Goal: Information Seeking & Learning: Learn about a topic

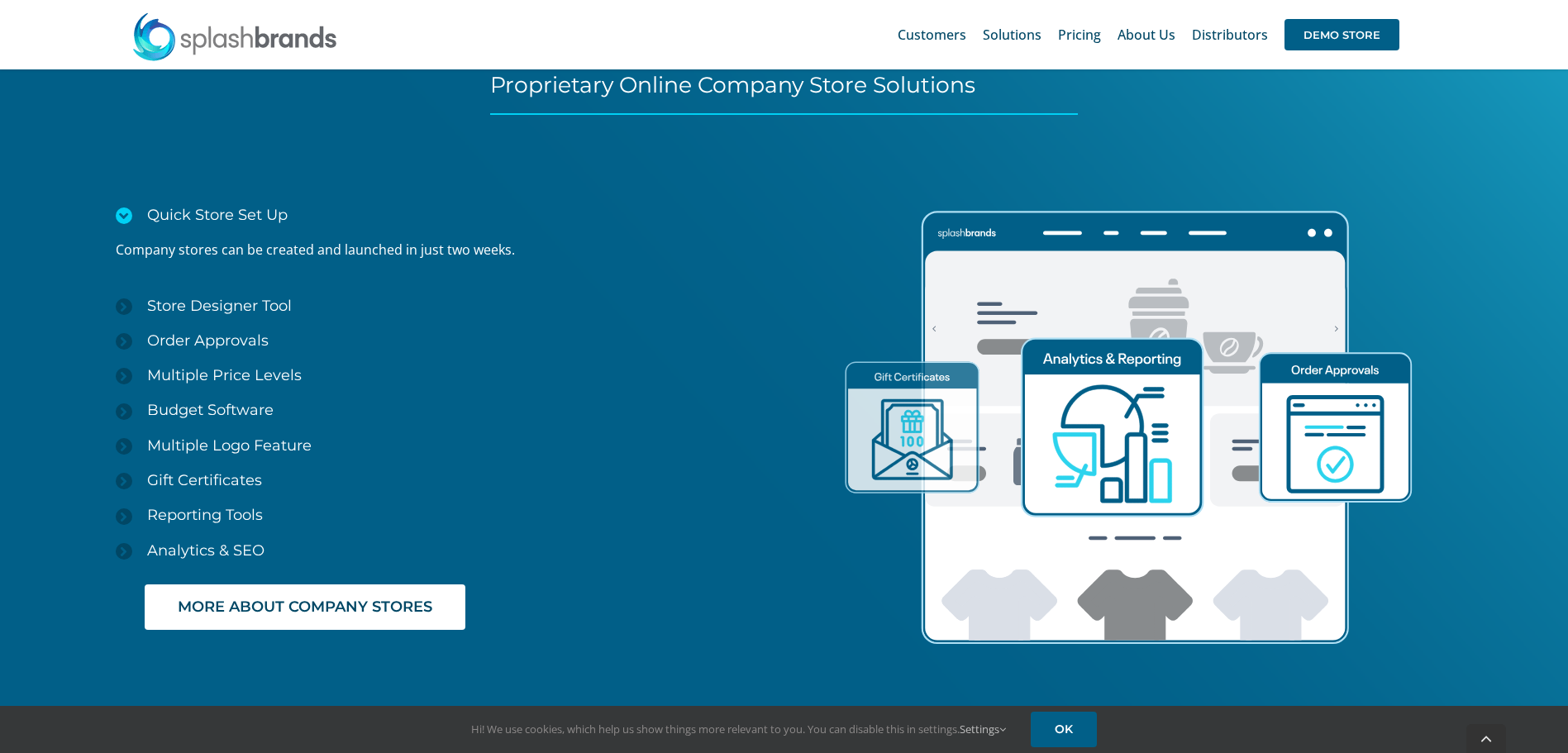
scroll to position [2480, 0]
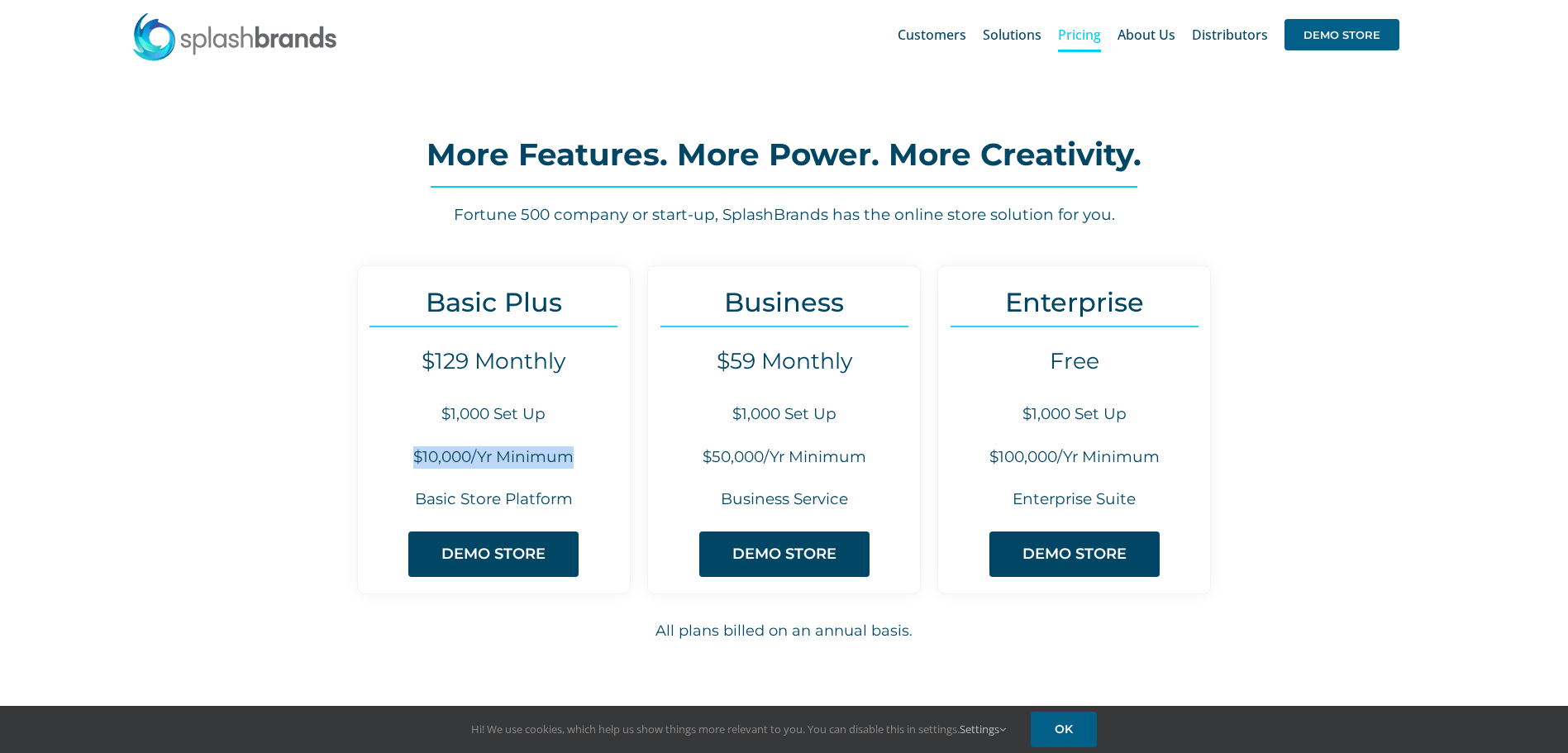
drag, startPoint x: 585, startPoint y: 459, endPoint x: 403, endPoint y: 463, distance: 182.0
click at [403, 463] on h6 "$10,000/Yr Minimum" at bounding box center [494, 457] width 272 height 23
click at [442, 461] on h6 "$10,000/Yr Minimum" at bounding box center [494, 457] width 272 height 23
drag, startPoint x: 582, startPoint y: 463, endPoint x: 405, endPoint y: 464, distance: 177.0
click at [405, 464] on h6 "$10,000/Yr Minimum" at bounding box center [494, 457] width 272 height 23
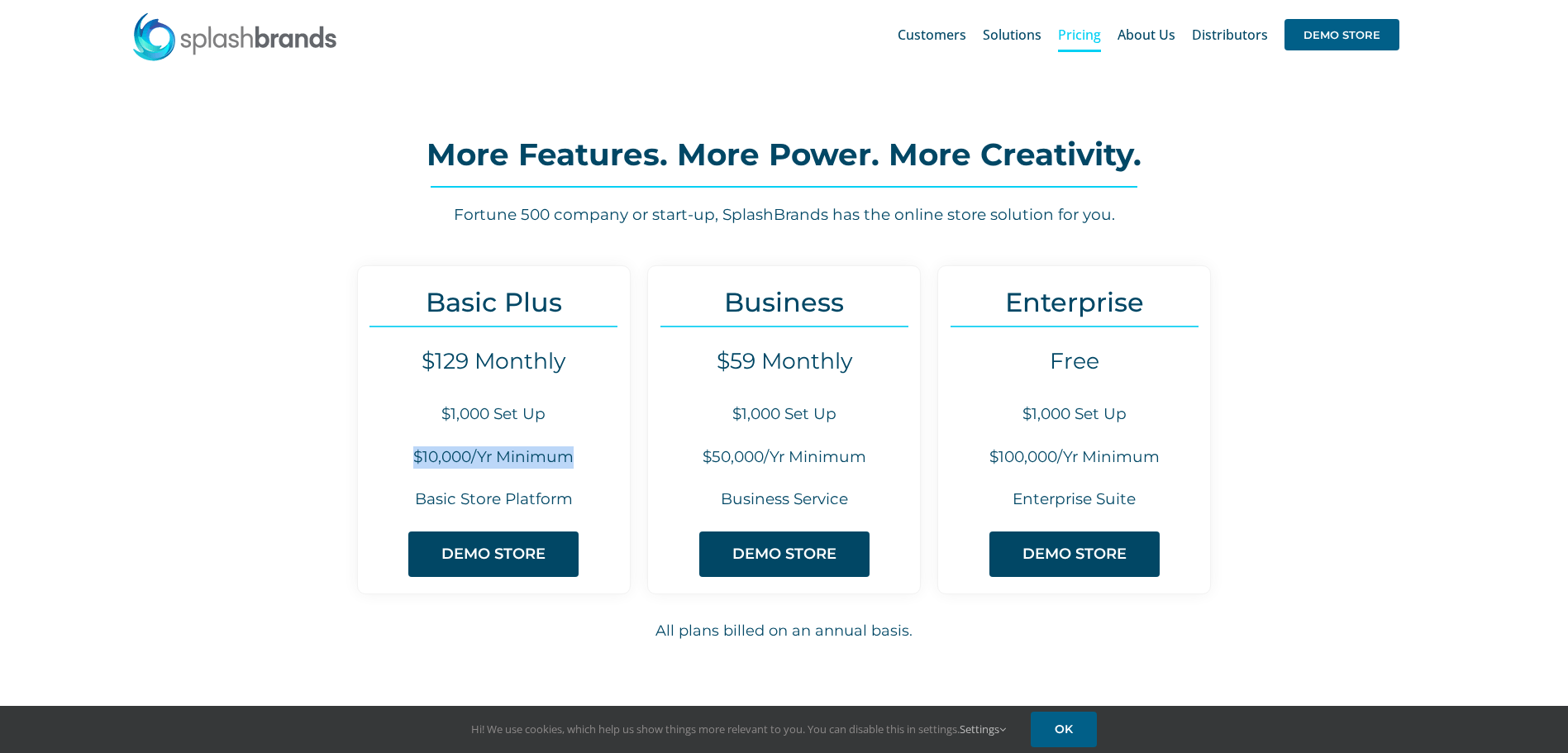
click at [424, 462] on h6 "$10,000/Yr Minimum" at bounding box center [494, 457] width 272 height 23
drag, startPoint x: 856, startPoint y: 458, endPoint x: 683, endPoint y: 450, distance: 173.2
click at [683, 450] on h6 "$50,000/Yr Minimum" at bounding box center [784, 457] width 272 height 23
click at [723, 463] on h6 "$50,000/Yr Minimum" at bounding box center [784, 457] width 272 height 23
drag, startPoint x: 701, startPoint y: 455, endPoint x: 866, endPoint y: 454, distance: 165.0
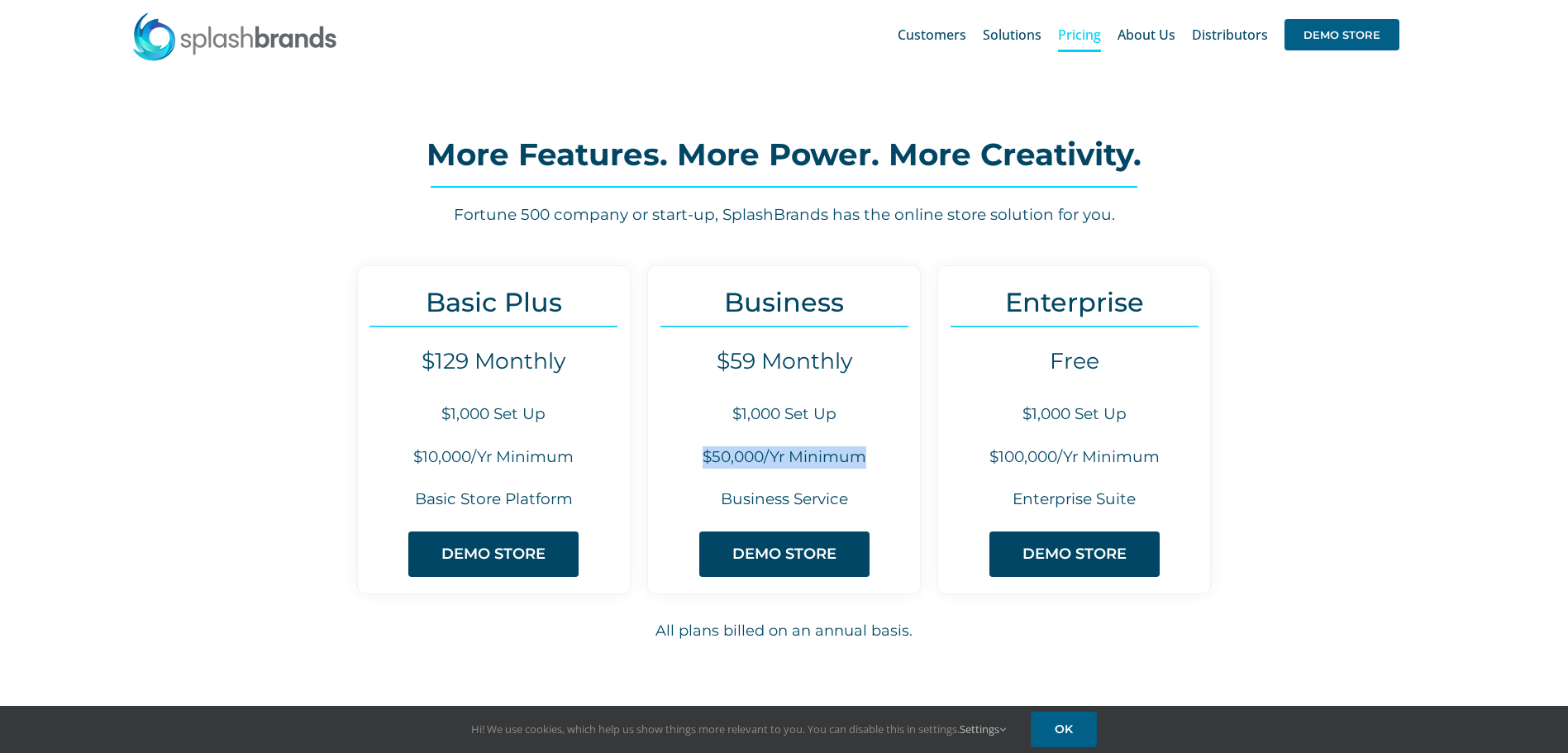
click at [866, 454] on h6 "$50,000/Yr Minimum" at bounding box center [784, 457] width 272 height 23
click at [876, 454] on h6 "$50,000/Yr Minimum" at bounding box center [784, 457] width 272 height 23
drag, startPoint x: 809, startPoint y: 355, endPoint x: 718, endPoint y: 355, distance: 91.0
click at [718, 355] on h4 "$59 Monthly" at bounding box center [784, 361] width 272 height 26
click at [787, 376] on div "Business $59 Monthly $1,000 Set Up $50,000/Yr Minimum Business Service DEMO STO…" at bounding box center [784, 429] width 274 height 329
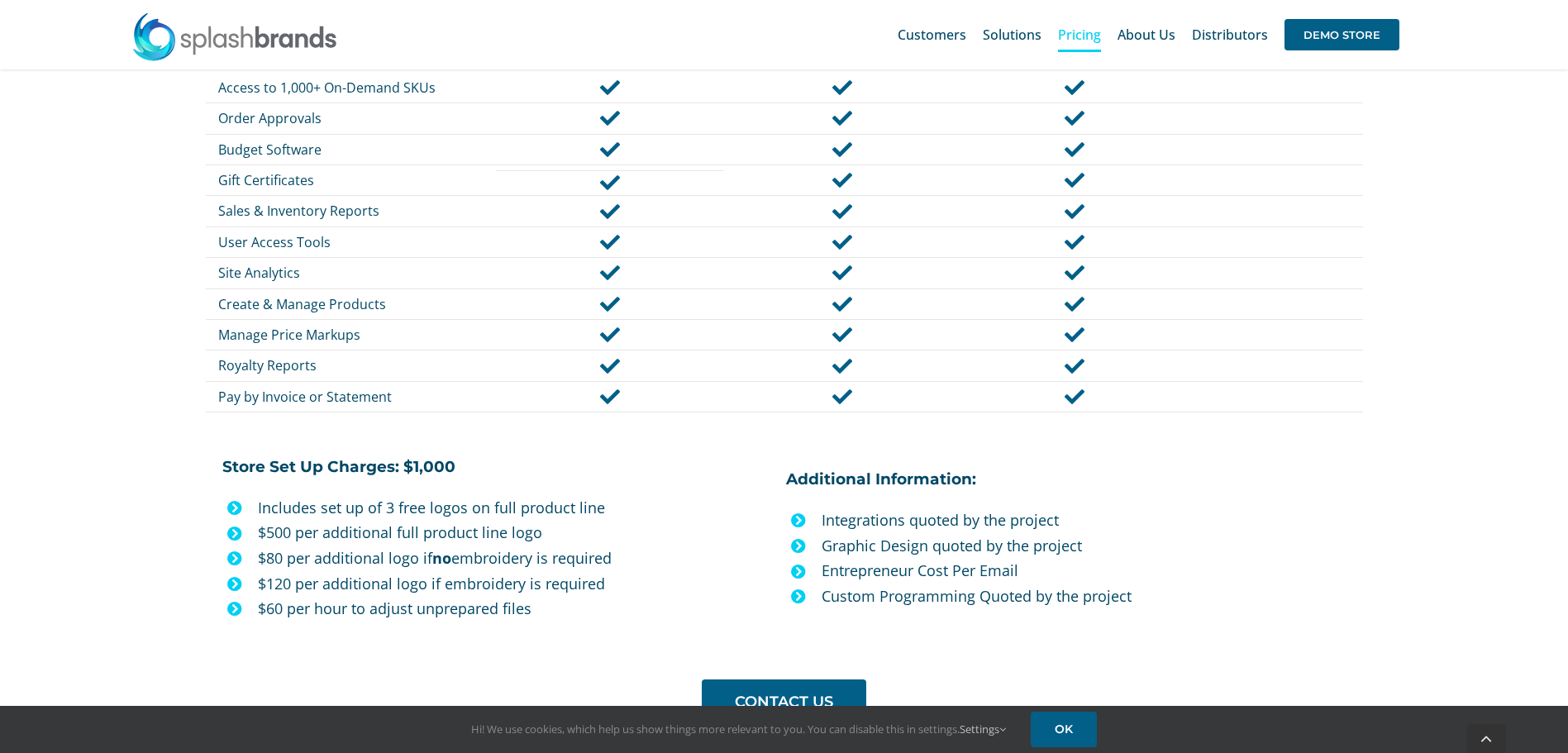
scroll to position [1157, 0]
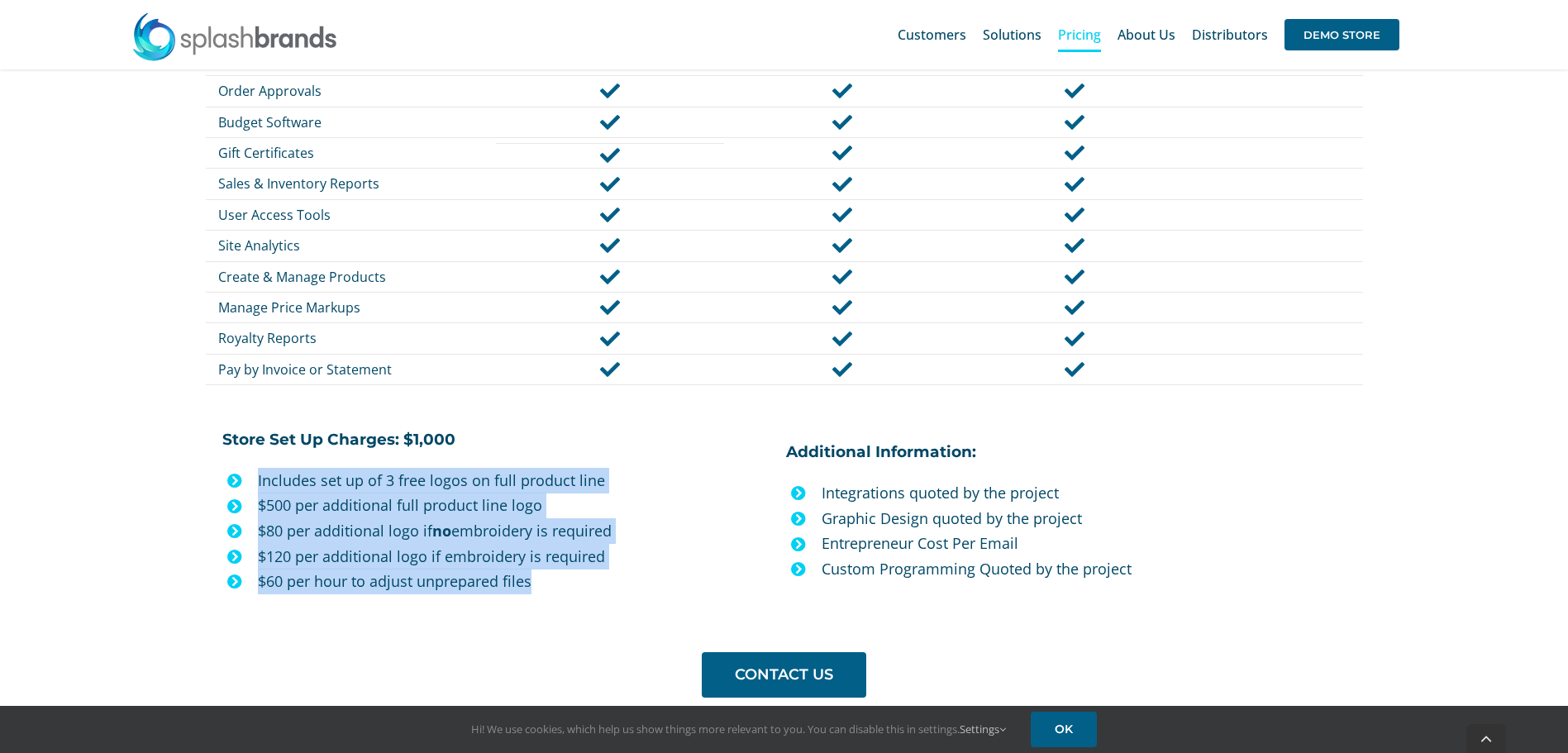
drag, startPoint x: 259, startPoint y: 479, endPoint x: 578, endPoint y: 592, distance: 338.4
click at [578, 592] on ul "Includes set up of 3 free logos on full product line $500 per additional full p…" at bounding box center [498, 531] width 552 height 126
click at [672, 580] on p "$60 per hour to adjust unprepared files" at bounding box center [516, 582] width 516 height 25
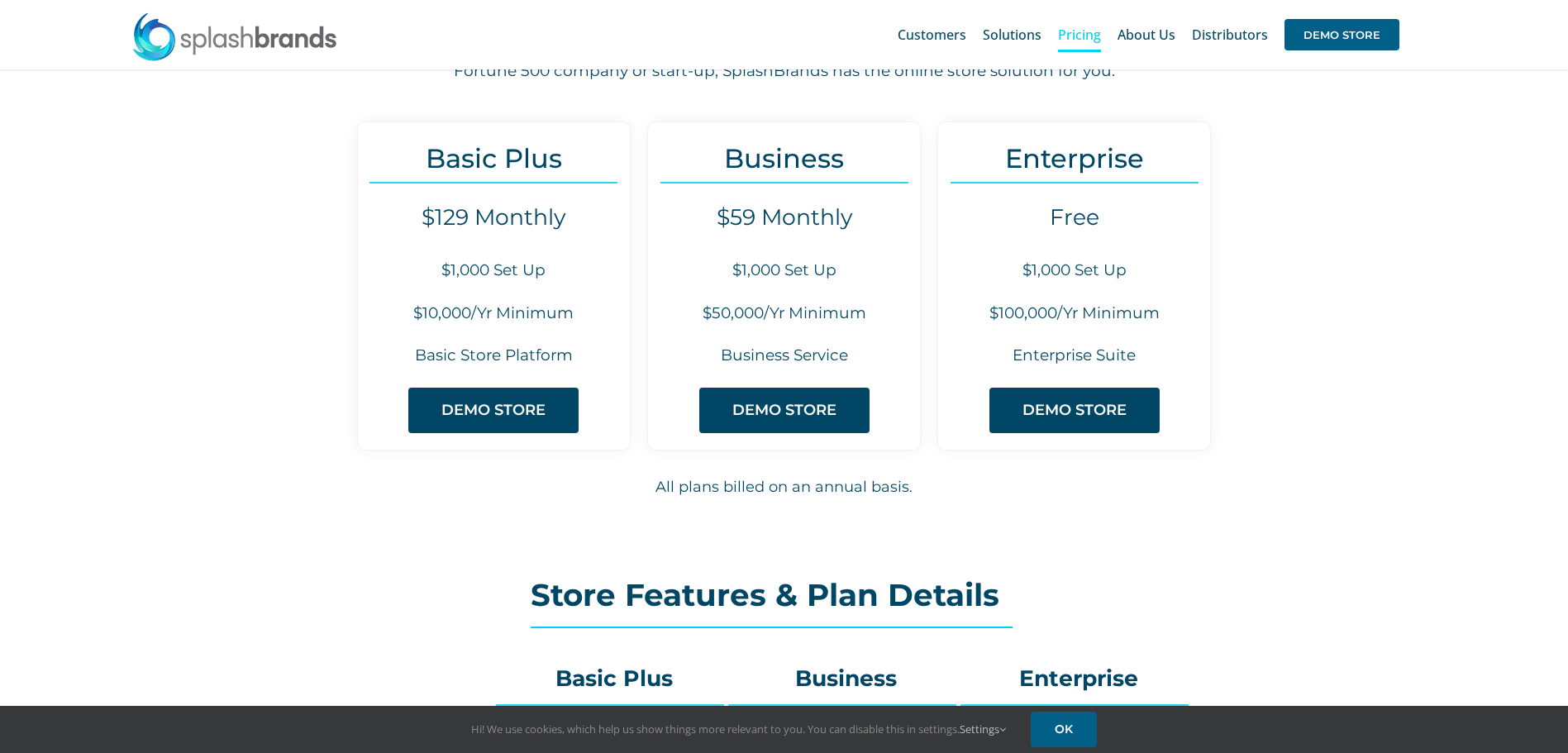
scroll to position [0, 0]
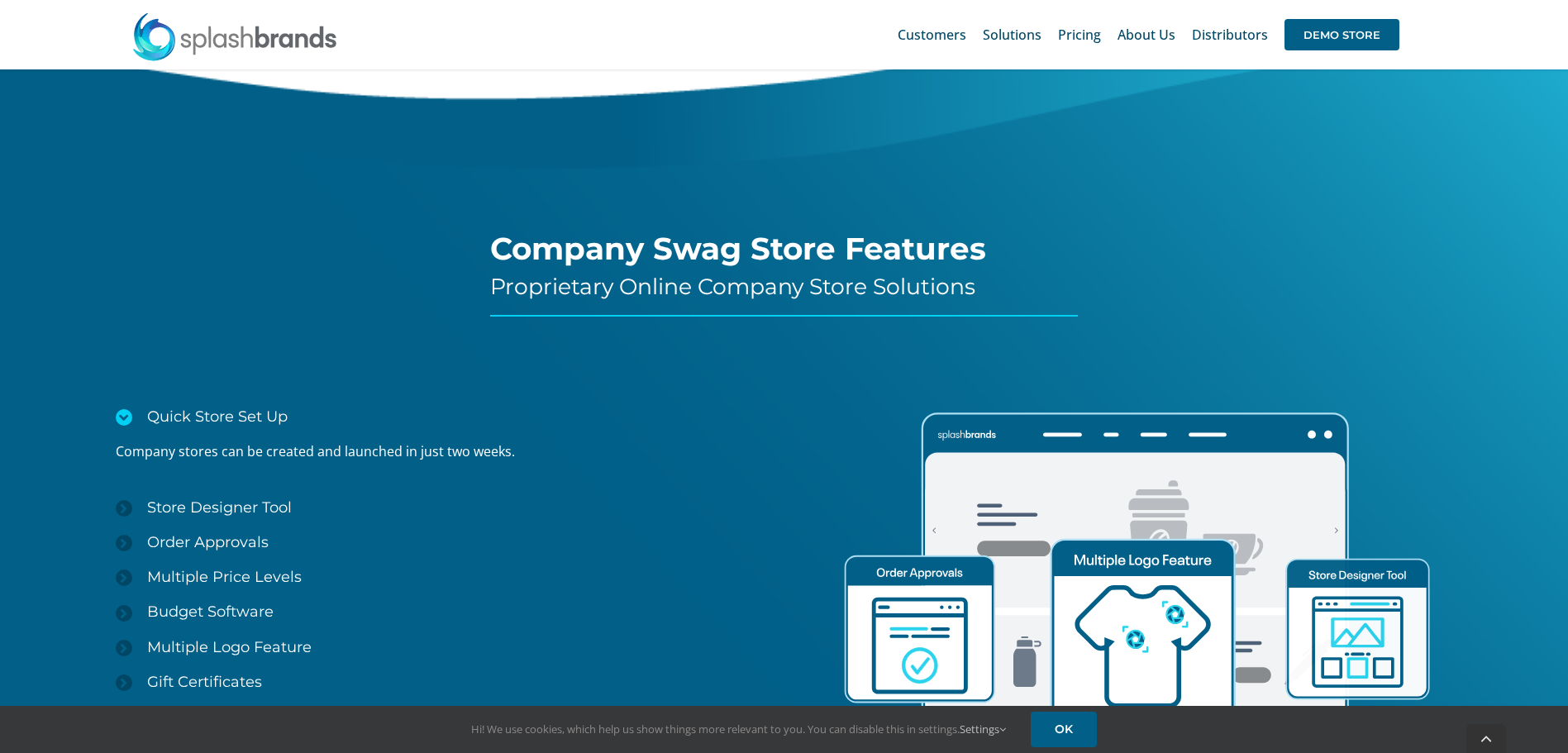
scroll to position [2314, 0]
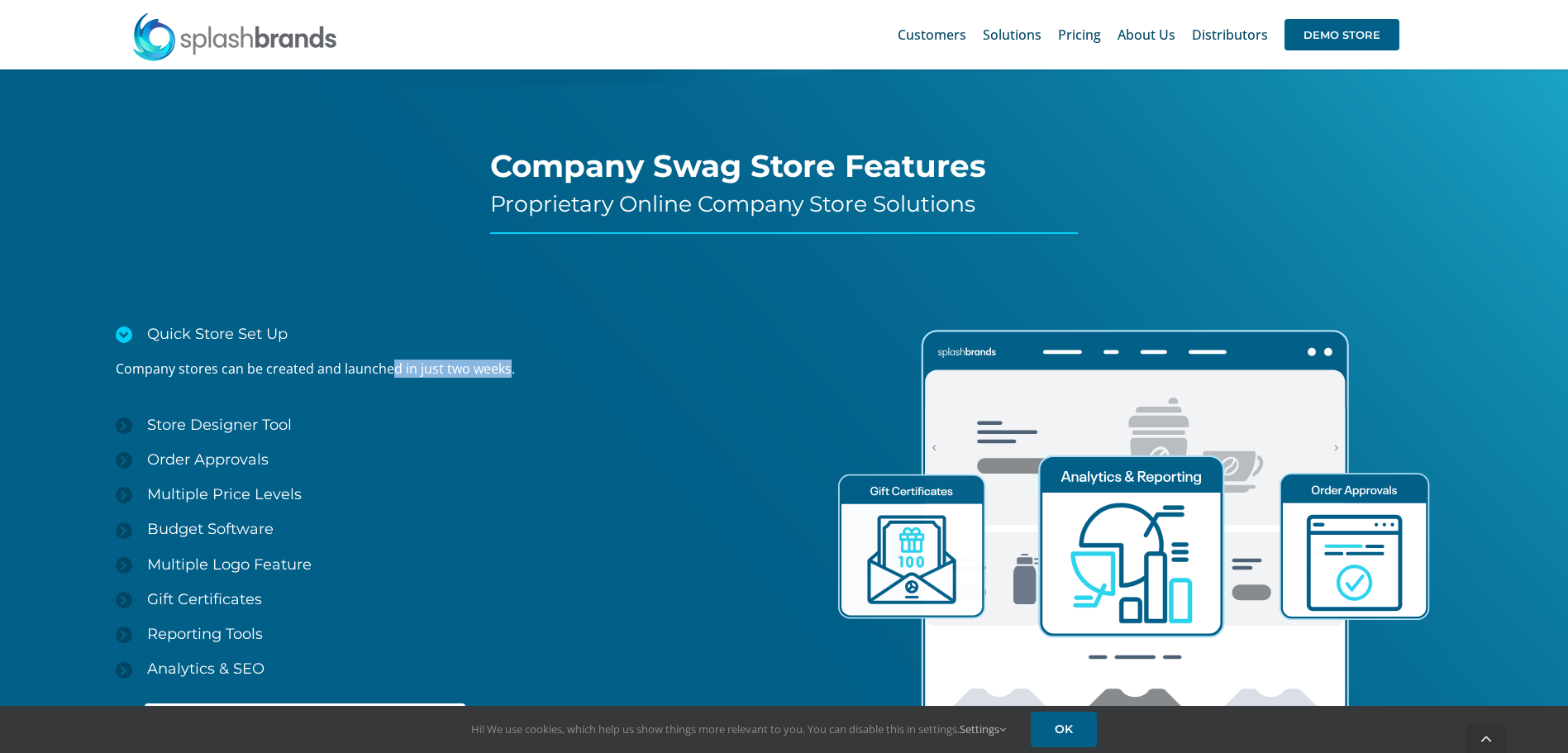
drag, startPoint x: 393, startPoint y: 371, endPoint x: 507, endPoint y: 376, distance: 114.1
click at [507, 376] on p "Company stores can be created and launched in just two weeks." at bounding box center [450, 369] width 669 height 18
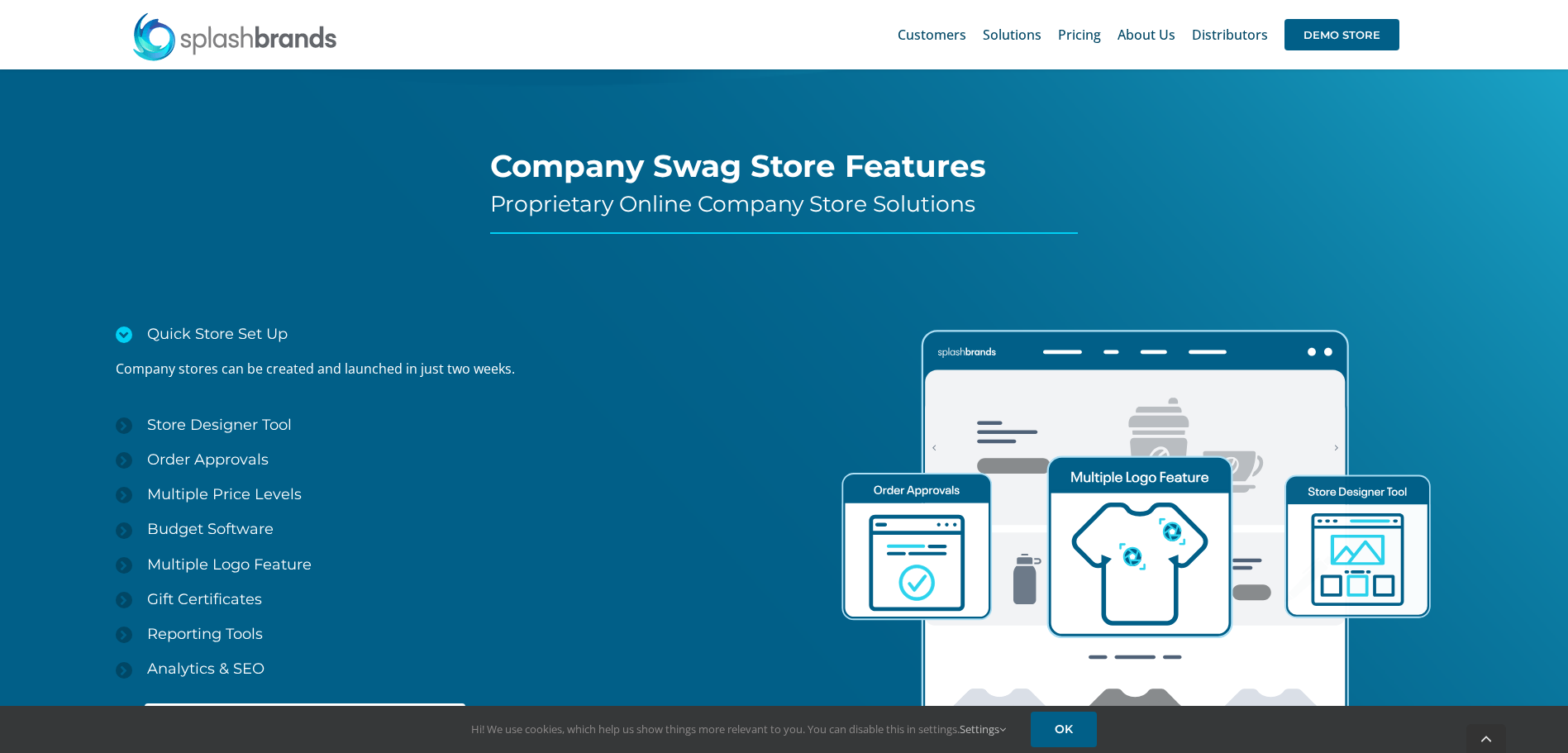
click at [575, 357] on div "Company stores can be created and launched in just two weeks." at bounding box center [450, 379] width 669 height 55
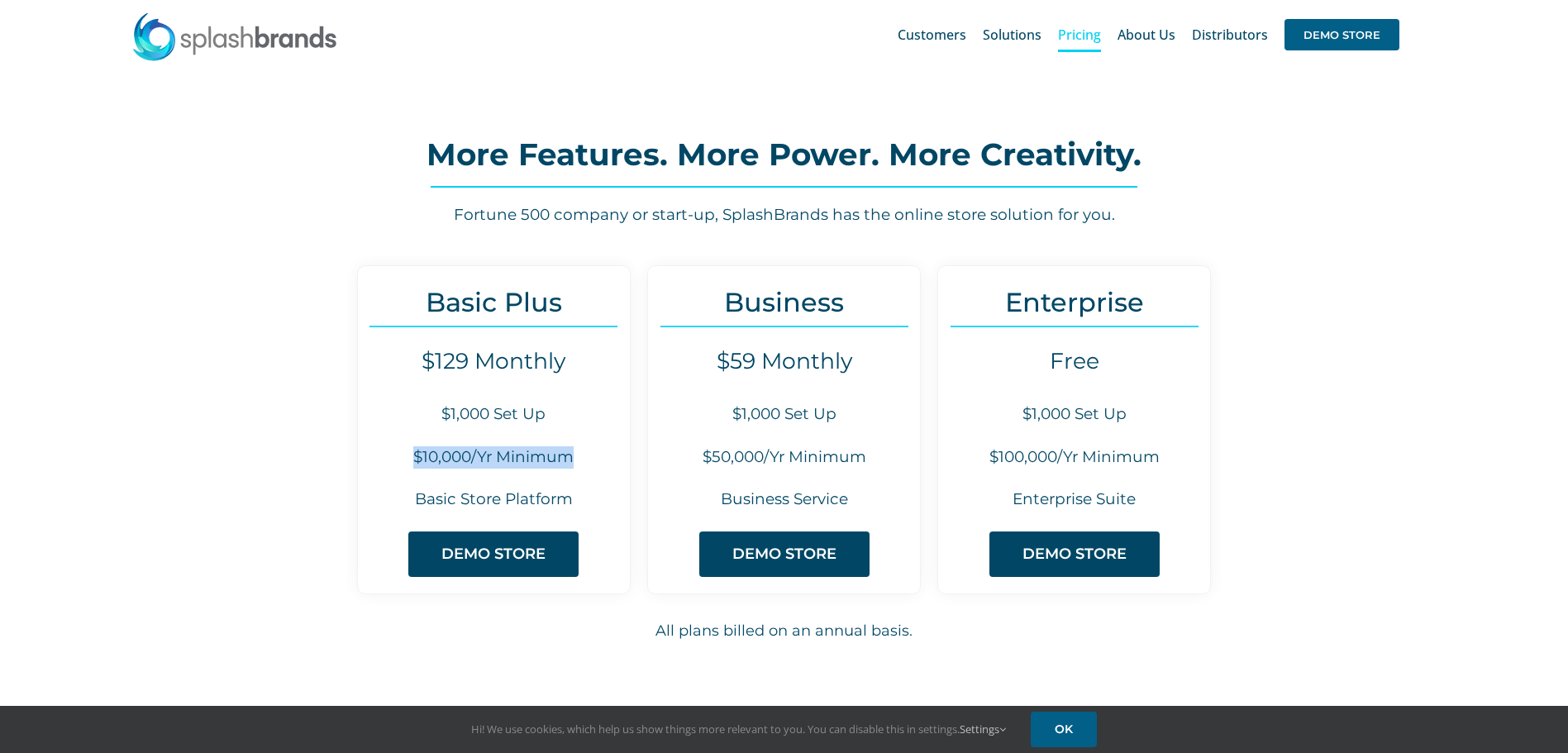
drag, startPoint x: 411, startPoint y: 456, endPoint x: 571, endPoint y: 461, distance: 160.1
click at [571, 461] on h6 "$10,000/Yr Minimum" at bounding box center [494, 457] width 272 height 23
click at [700, 456] on h6 "$50,000/Yr Minimum" at bounding box center [784, 457] width 272 height 23
drag, startPoint x: 700, startPoint y: 456, endPoint x: 830, endPoint y: 456, distance: 130.0
click at [830, 456] on h6 "$50,000/Yr Minimum" at bounding box center [784, 457] width 272 height 23
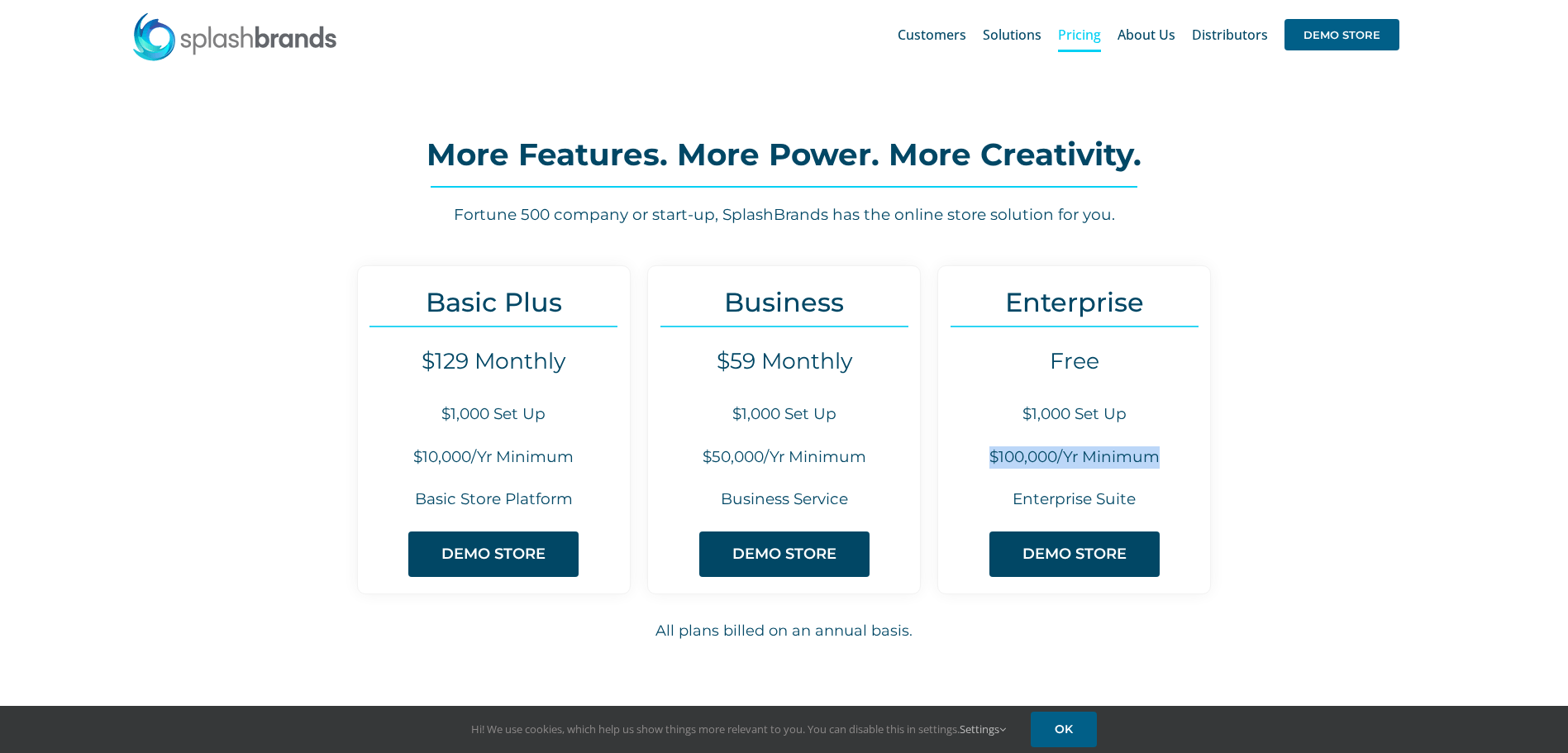
drag, startPoint x: 983, startPoint y: 455, endPoint x: 1157, endPoint y: 467, distance: 174.4
click at [1157, 467] on h6 "$100,000/Yr Minimum" at bounding box center [1074, 457] width 272 height 23
click at [563, 471] on div "Basic Plus $129 Monthly $1,000 Set Up $10,000/Yr Minimum Basic Store Platform D…" at bounding box center [494, 429] width 274 height 329
drag, startPoint x: 527, startPoint y: 457, endPoint x: 408, endPoint y: 456, distance: 119.0
click at [408, 456] on h6 "$10,000/Yr Minimum" at bounding box center [494, 457] width 272 height 23
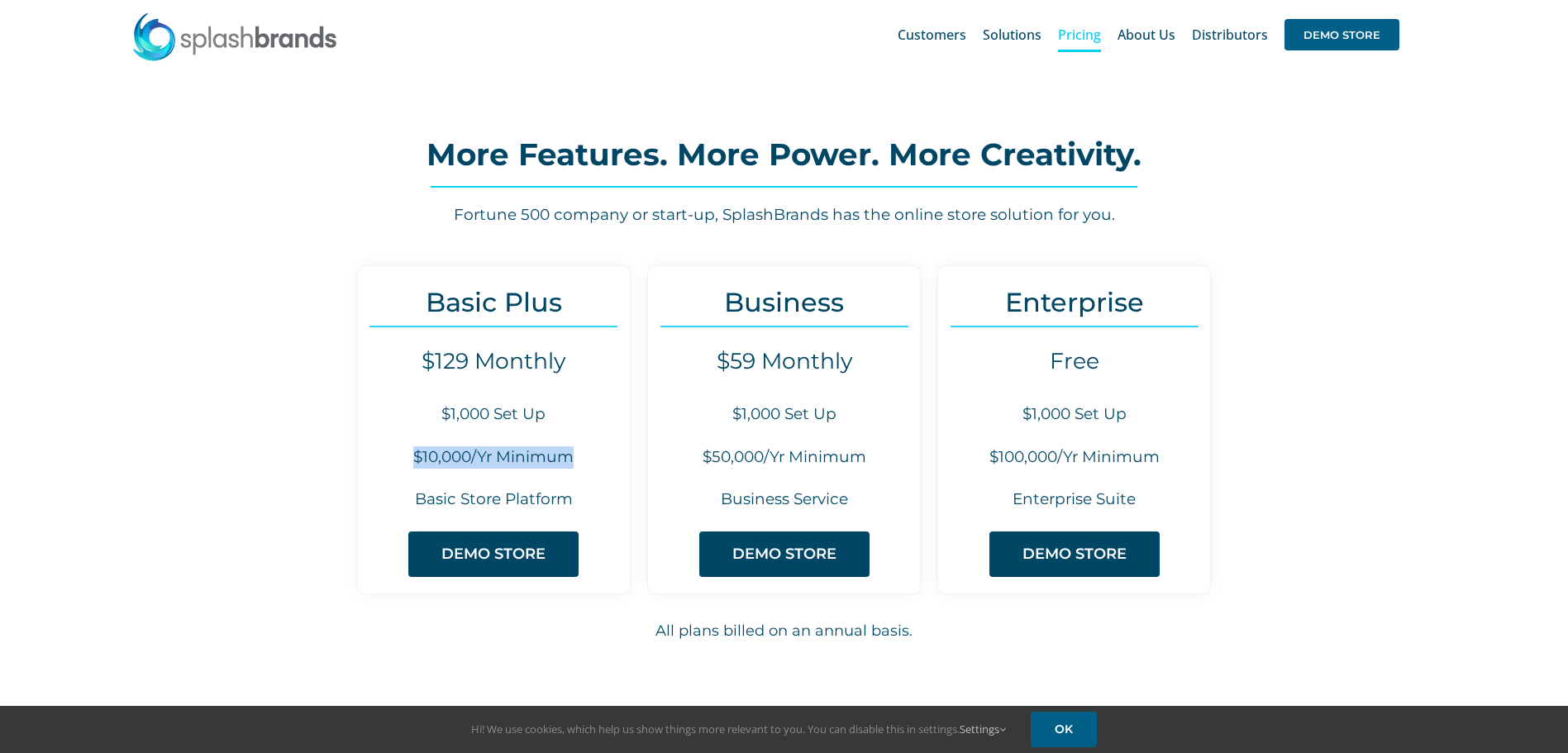
click at [473, 456] on h6 "$10,000/Yr Minimum" at bounding box center [494, 457] width 272 height 23
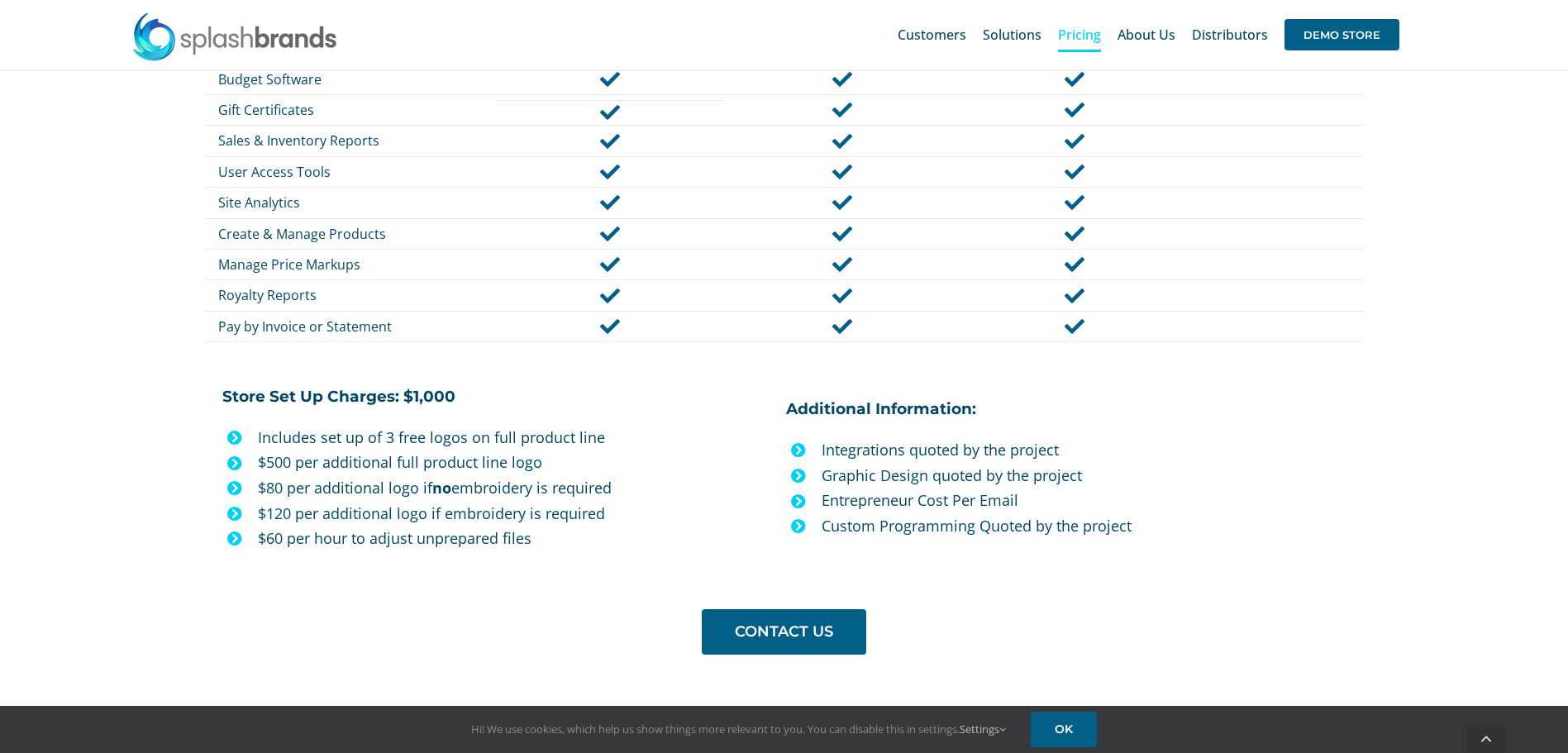
scroll to position [1240, 0]
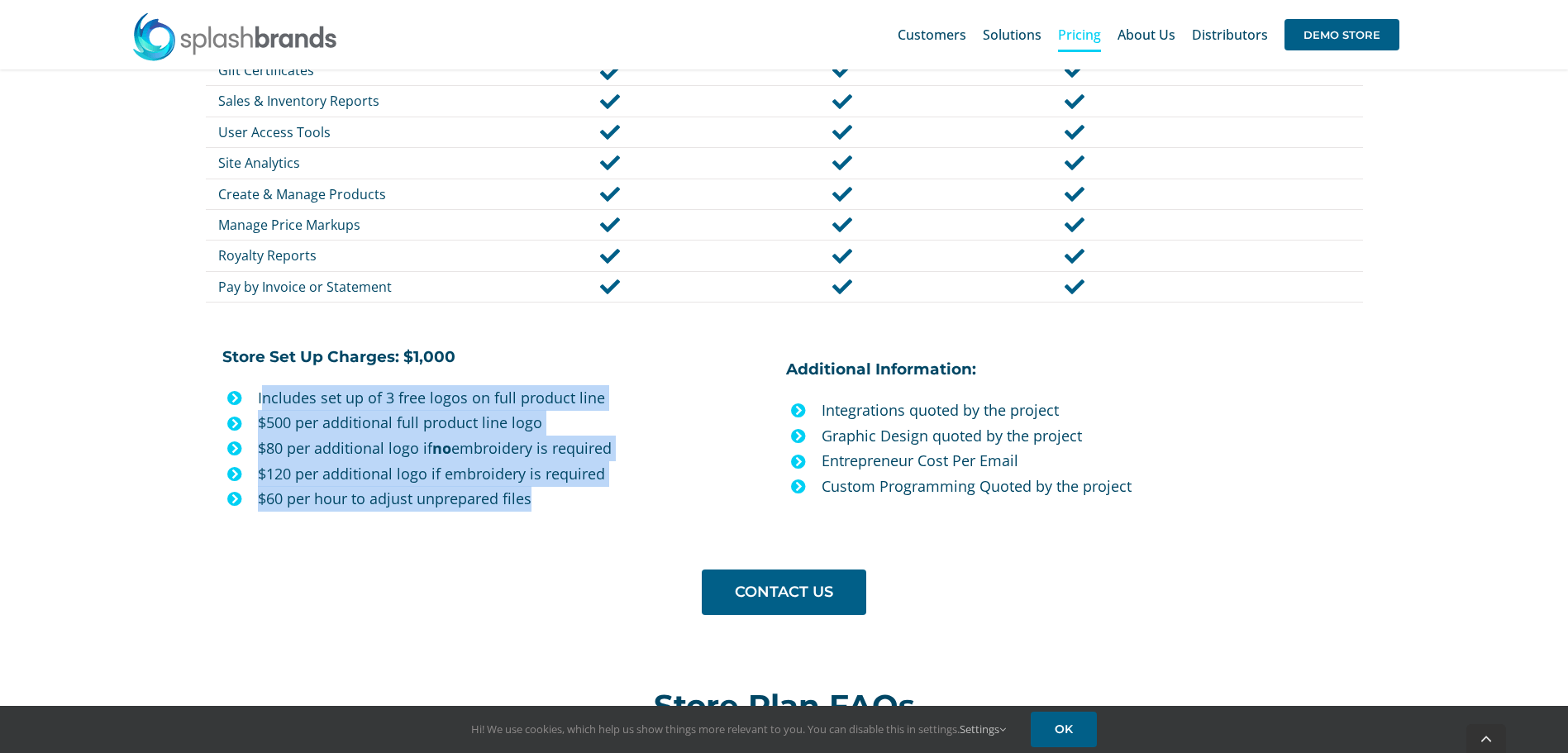
drag, startPoint x: 533, startPoint y: 501, endPoint x: 264, endPoint y: 399, distance: 287.7
click at [264, 399] on ul "Includes set up of 3 free logos on full product line $500 per additional full p…" at bounding box center [498, 448] width 552 height 126
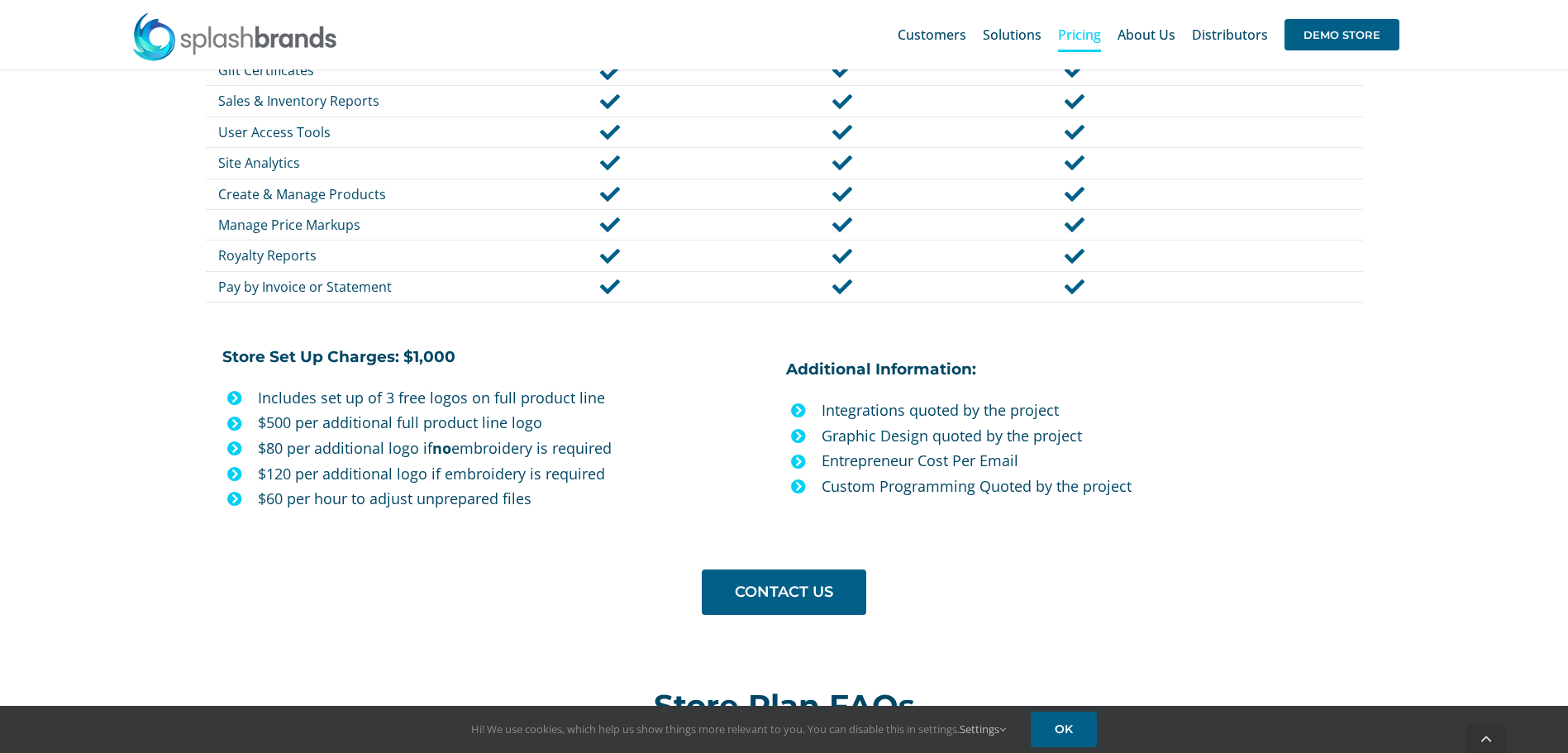
click at [344, 362] on strong "Store Set Up Charges: $1,000" at bounding box center [339, 356] width 233 height 19
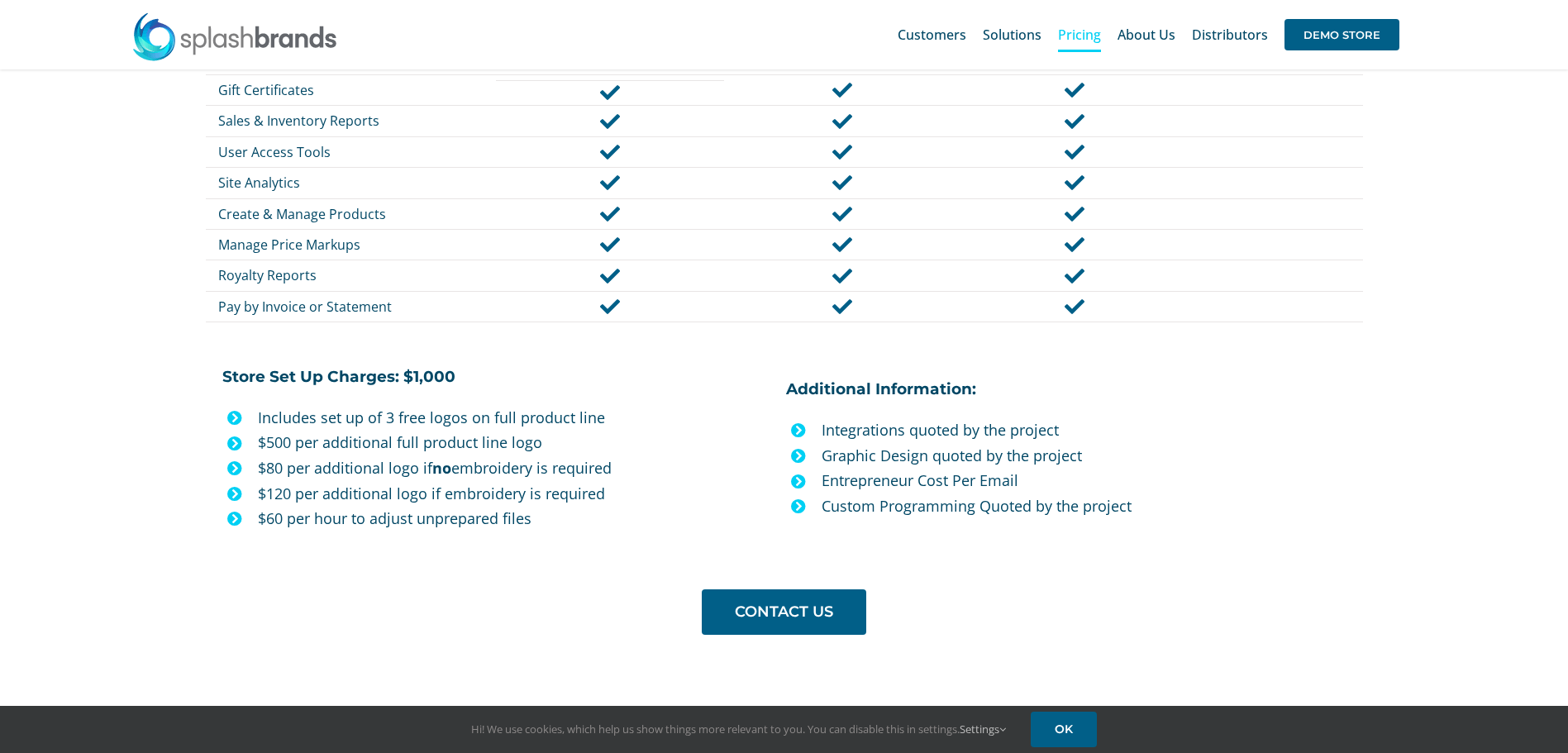
scroll to position [1157, 0]
